Goal: Transaction & Acquisition: Obtain resource

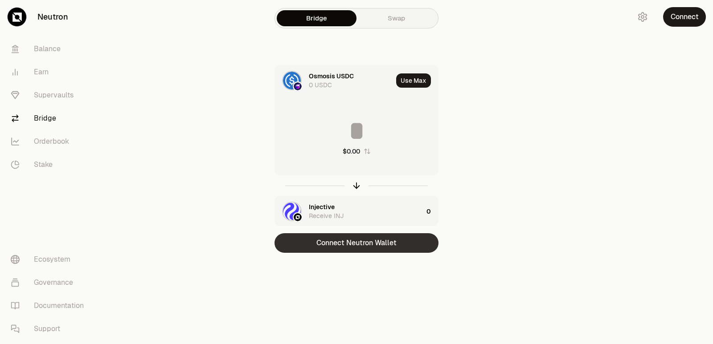
click at [344, 246] on button "Connect Neutron Wallet" at bounding box center [356, 243] width 164 height 20
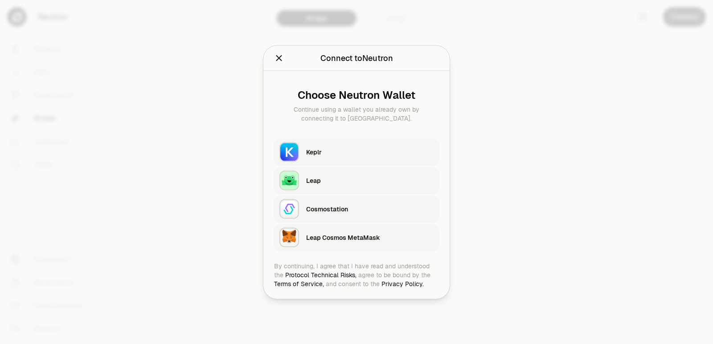
click at [334, 153] on div "Keplr" at bounding box center [369, 151] width 127 height 9
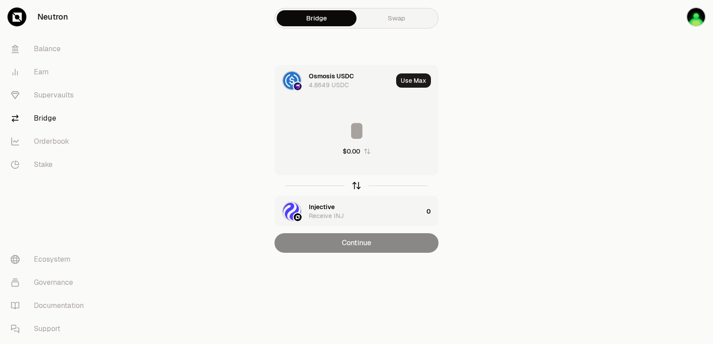
click at [356, 187] on icon "button" at bounding box center [356, 186] width 0 height 6
click at [325, 77] on div "Osmosis USDC" at bounding box center [331, 76] width 45 height 9
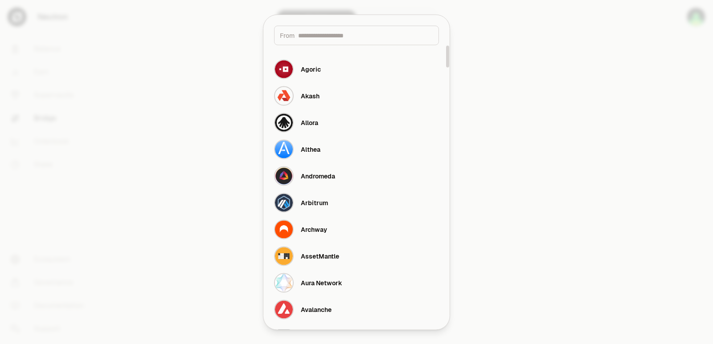
click at [328, 38] on input at bounding box center [365, 35] width 135 height 9
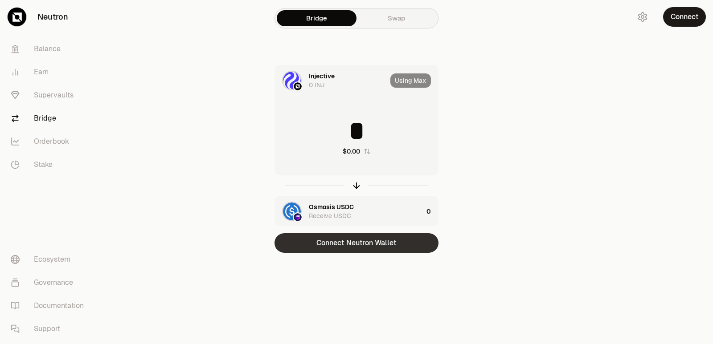
click at [359, 245] on button "Connect Neutron Wallet" at bounding box center [356, 243] width 164 height 20
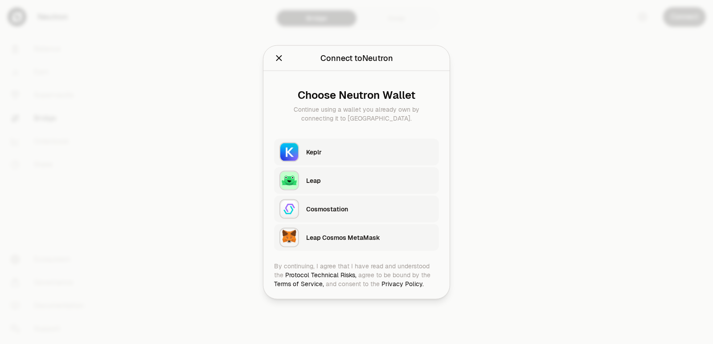
click at [327, 154] on div "Keplr" at bounding box center [369, 151] width 127 height 9
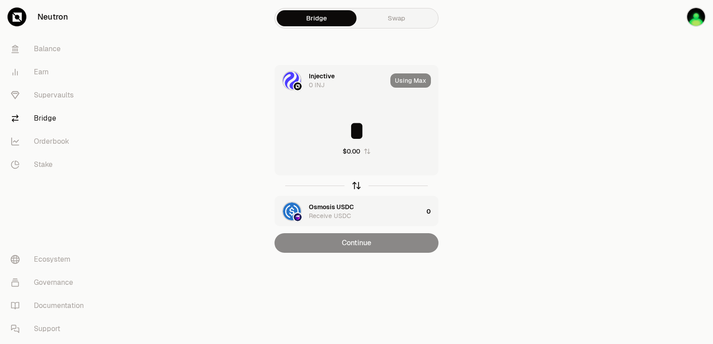
click at [353, 188] on icon "button" at bounding box center [356, 186] width 10 height 10
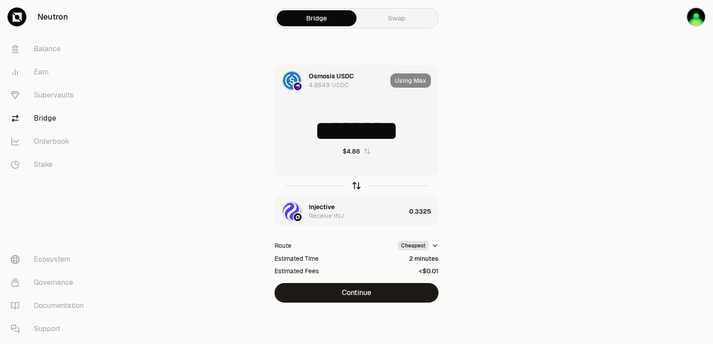
click at [353, 188] on icon "button" at bounding box center [356, 186] width 10 height 10
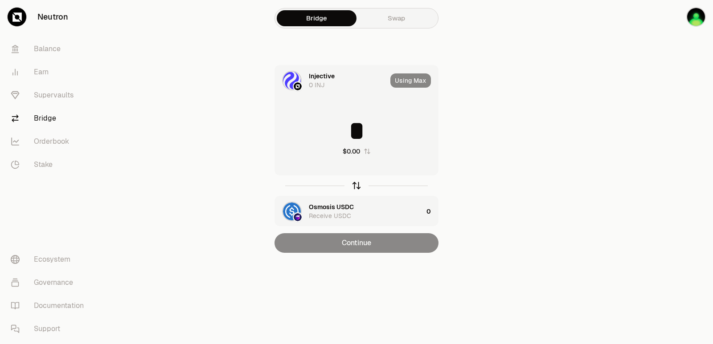
click at [354, 188] on icon "button" at bounding box center [356, 186] width 10 height 10
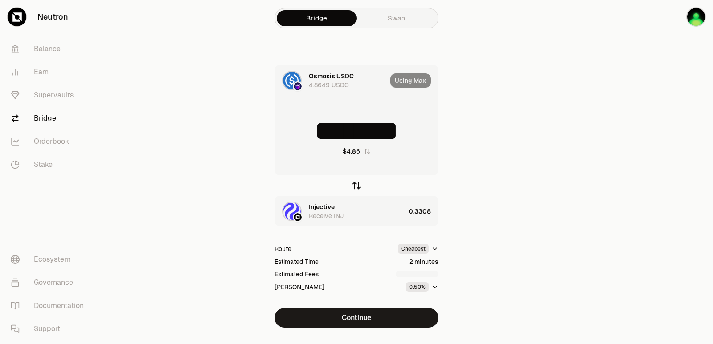
click at [355, 187] on icon "button" at bounding box center [356, 186] width 10 height 10
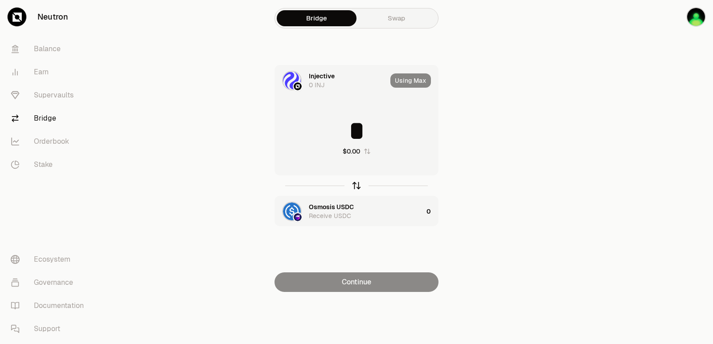
click at [355, 187] on icon "button" at bounding box center [356, 186] width 10 height 10
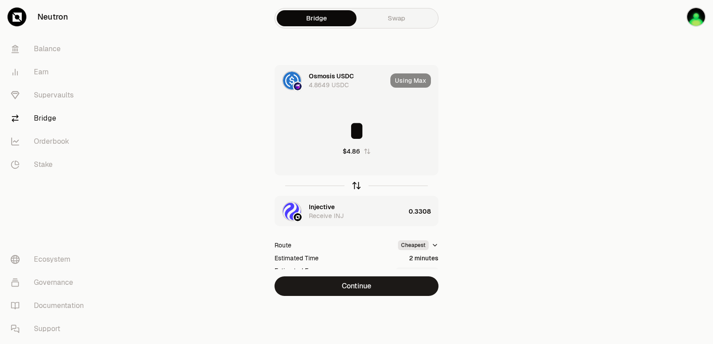
type input "********"
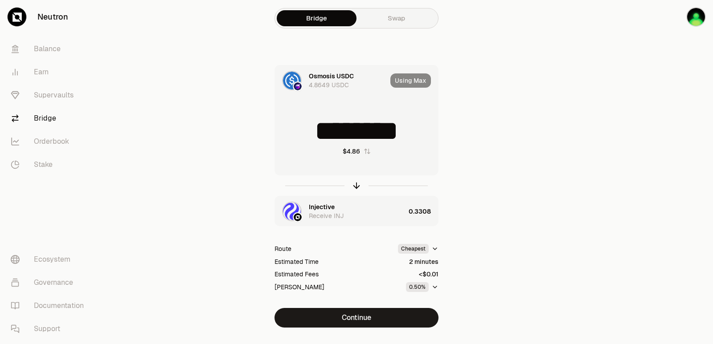
click at [639, 124] on div at bounding box center [663, 182] width 100 height 364
click at [310, 76] on div "Osmosis USDC" at bounding box center [331, 76] width 45 height 9
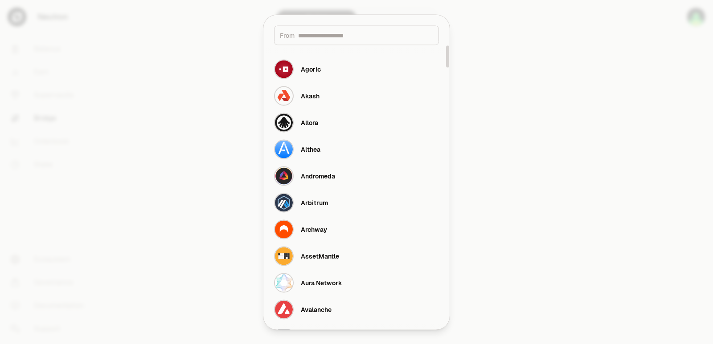
click at [332, 37] on input at bounding box center [365, 35] width 135 height 9
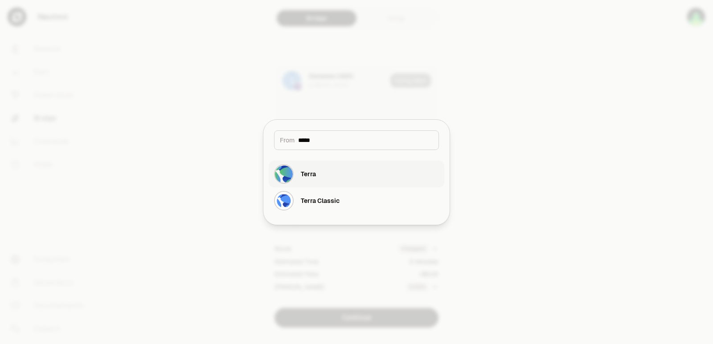
type input "*****"
click at [347, 174] on button "Terra" at bounding box center [357, 174] width 176 height 27
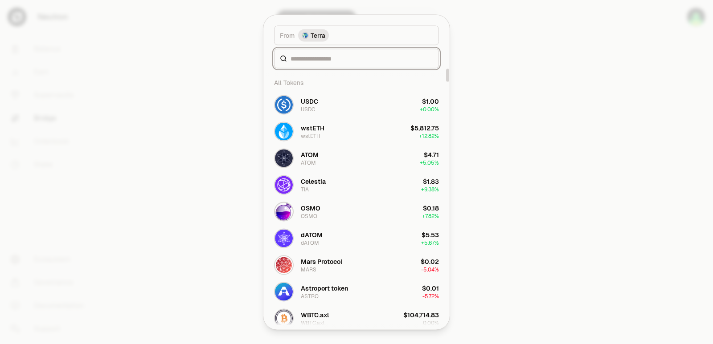
click at [319, 59] on input at bounding box center [361, 58] width 143 height 9
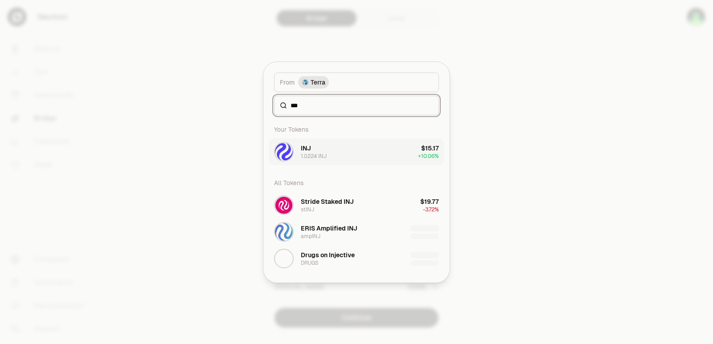
type input "***"
click at [323, 149] on div "INJ 1.0224 INJ" at bounding box center [314, 152] width 26 height 16
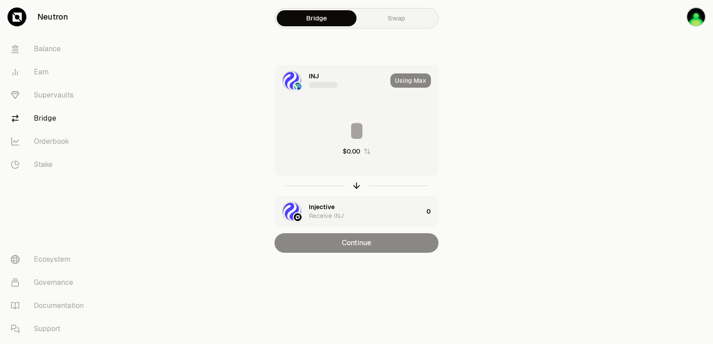
type input "**********"
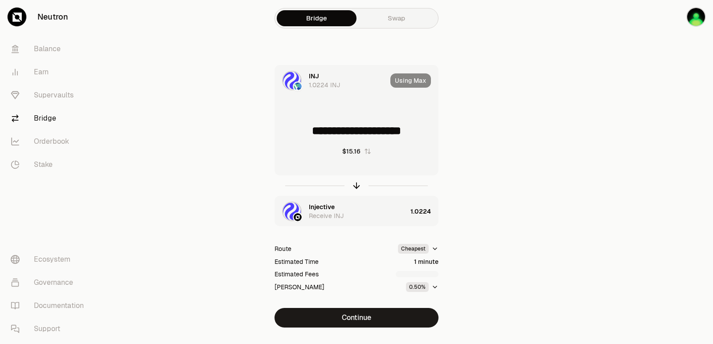
click at [319, 215] on div "Receive INJ" at bounding box center [326, 216] width 35 height 9
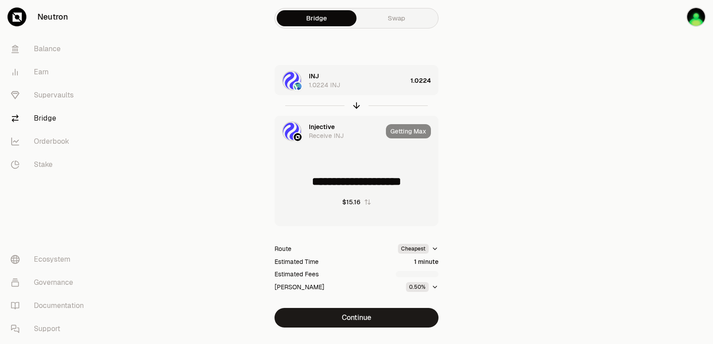
click at [327, 130] on div "Injective" at bounding box center [322, 127] width 26 height 9
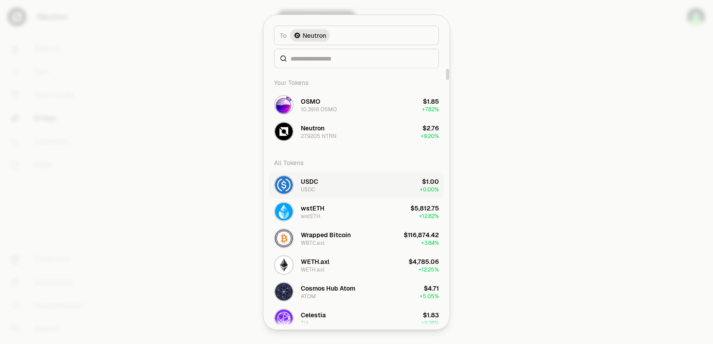
click at [324, 186] on button "USDC USDC $1.00 + 0.00%" at bounding box center [357, 185] width 176 height 27
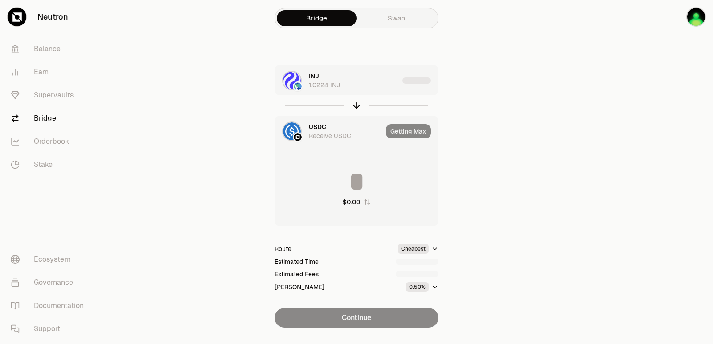
type input "*********"
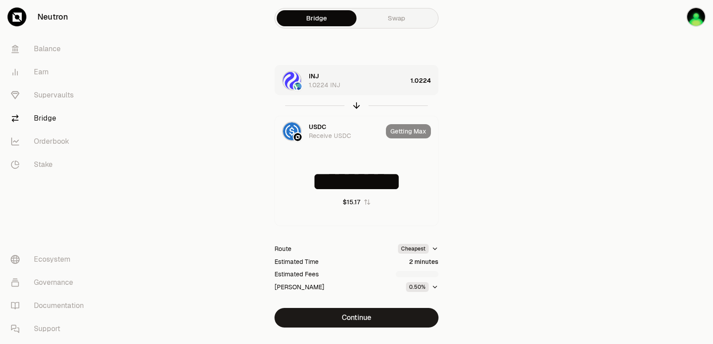
click at [364, 73] on div "INJ 1.0224 INJ" at bounding box center [358, 81] width 98 height 18
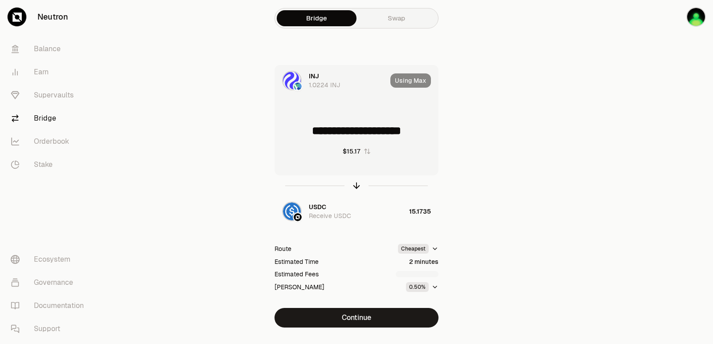
click at [409, 80] on div "Using Max" at bounding box center [414, 80] width 48 height 30
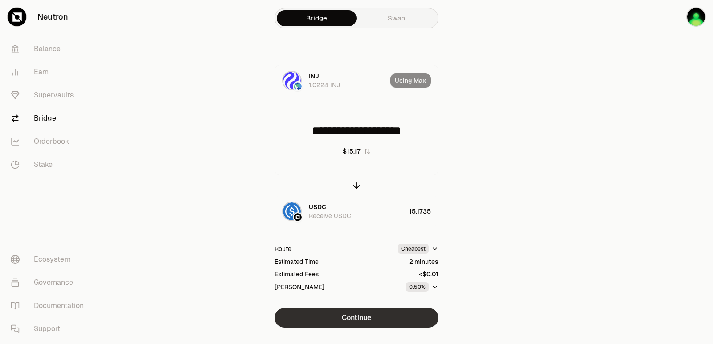
click at [368, 323] on button "Continue" at bounding box center [356, 318] width 164 height 20
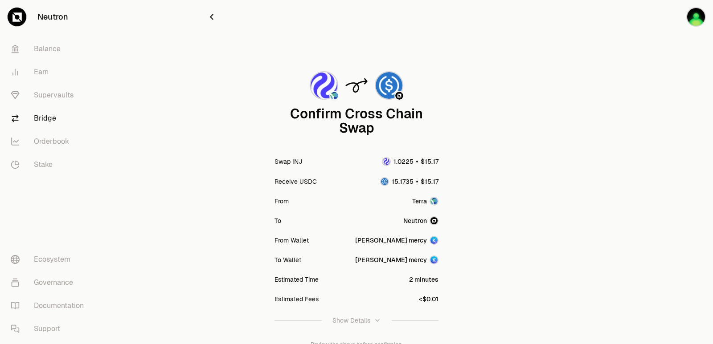
scroll to position [45, 0]
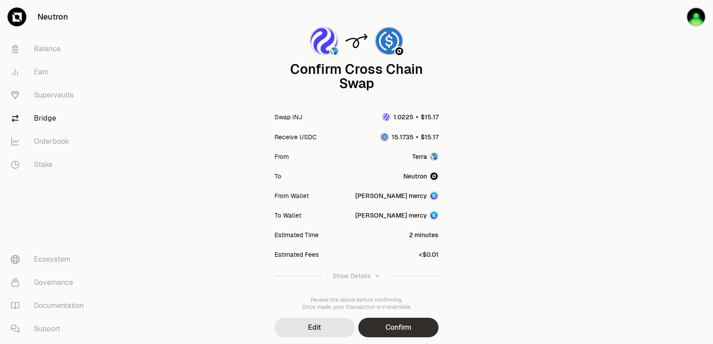
click at [387, 326] on button "Confirm" at bounding box center [398, 328] width 80 height 20
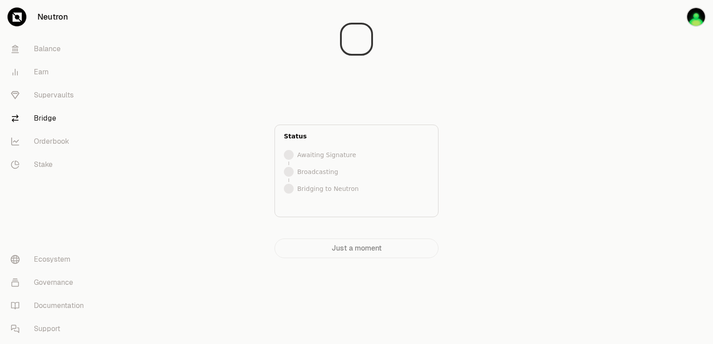
scroll to position [0, 0]
click at [617, 188] on div at bounding box center [663, 147] width 100 height 294
